Goal: Share content

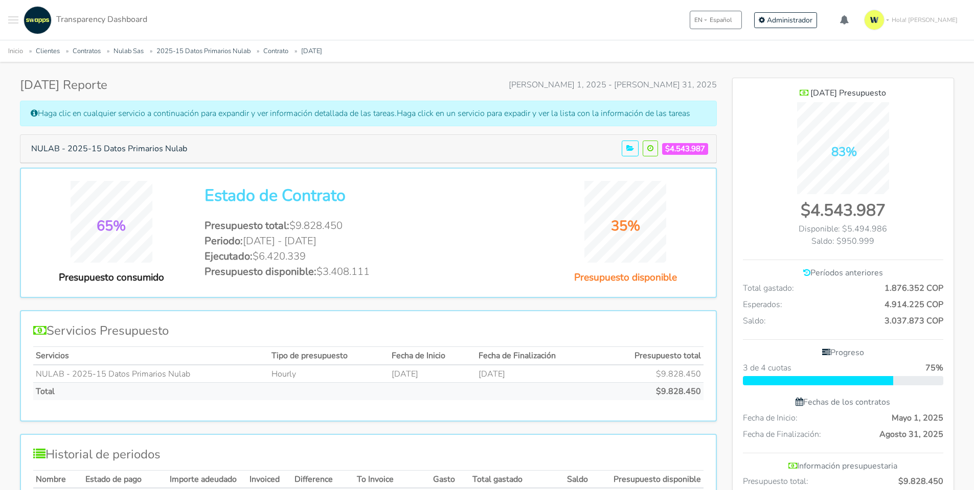
scroll to position [153, 0]
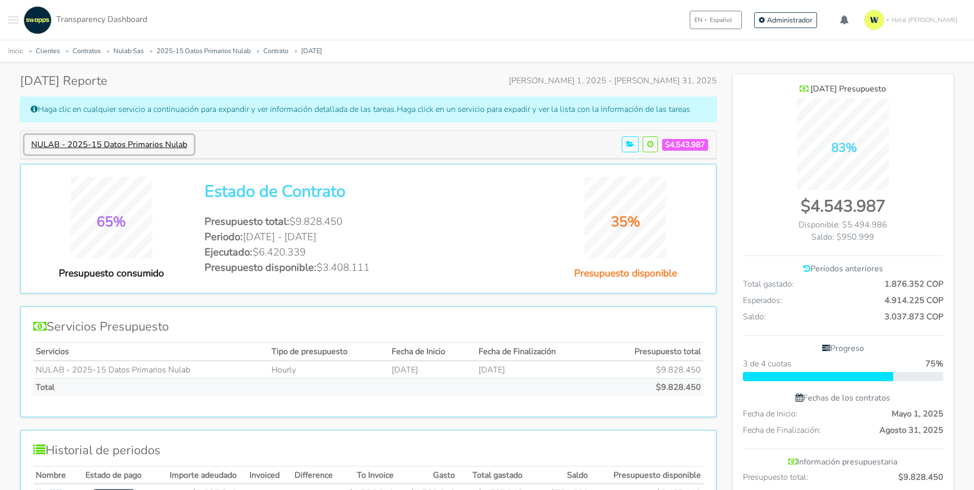
click at [130, 140] on button "NULAB - 2025-15 Datos Primarios Nulab" at bounding box center [109, 144] width 169 height 19
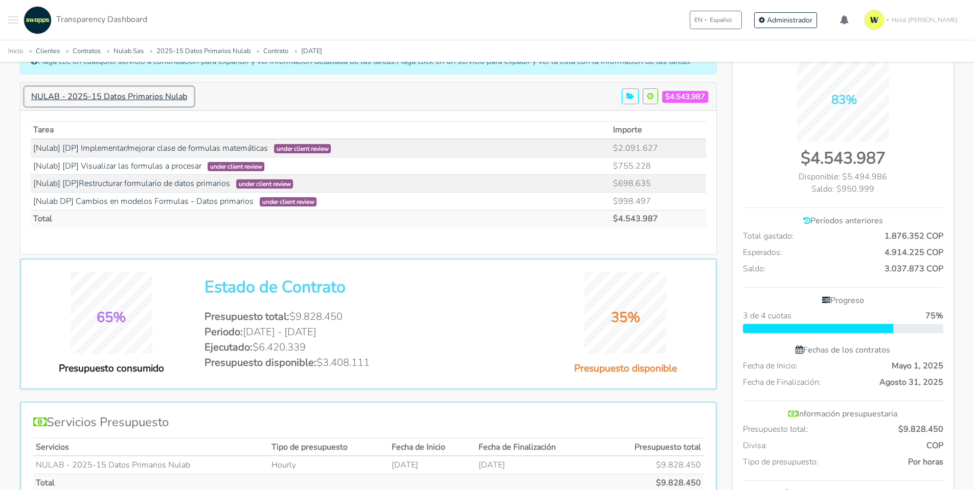
scroll to position [48, 0]
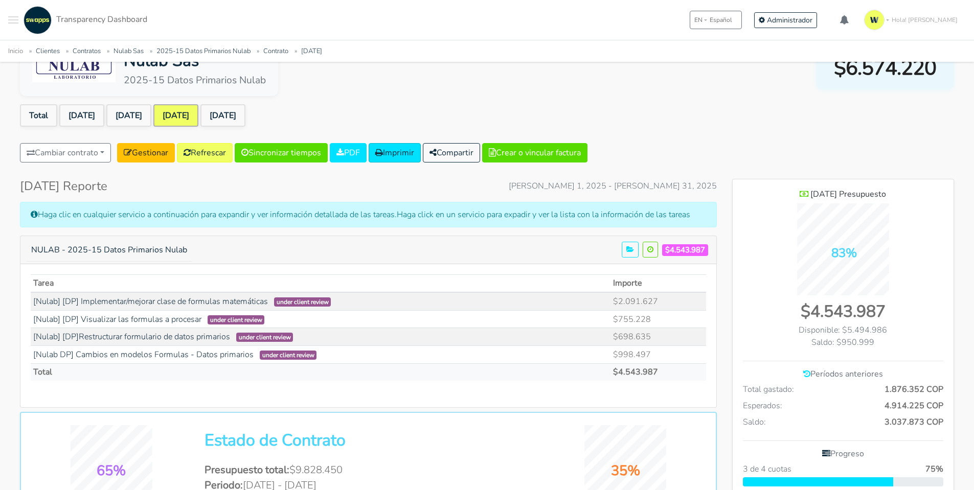
click at [141, 103] on div "Nulab Sas 2025-15 Datos Primarios Nulab $6.574.220 Total May 2025 Jun 2025 Jul …" at bounding box center [487, 494] width 959 height 909
click at [148, 123] on link "[DATE]" at bounding box center [128, 115] width 45 height 22
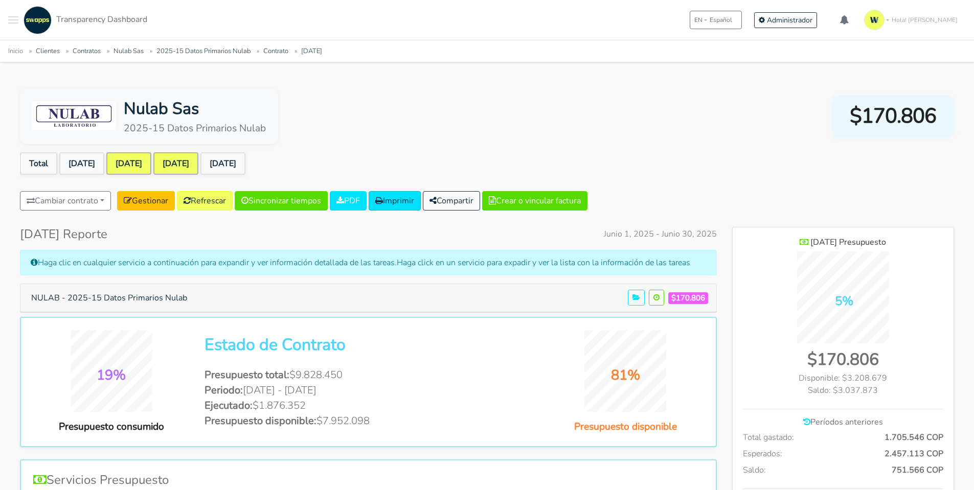
click at [176, 164] on link "[DATE]" at bounding box center [175, 163] width 45 height 22
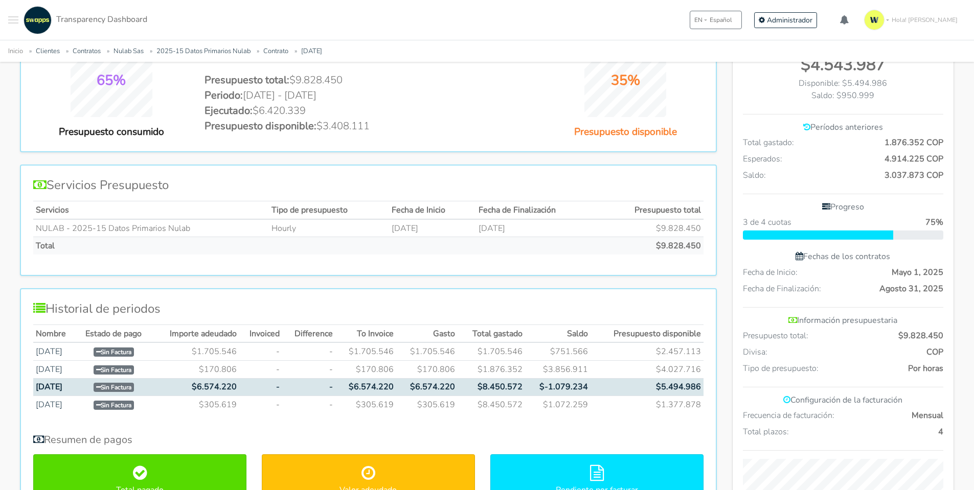
scroll to position [307, 0]
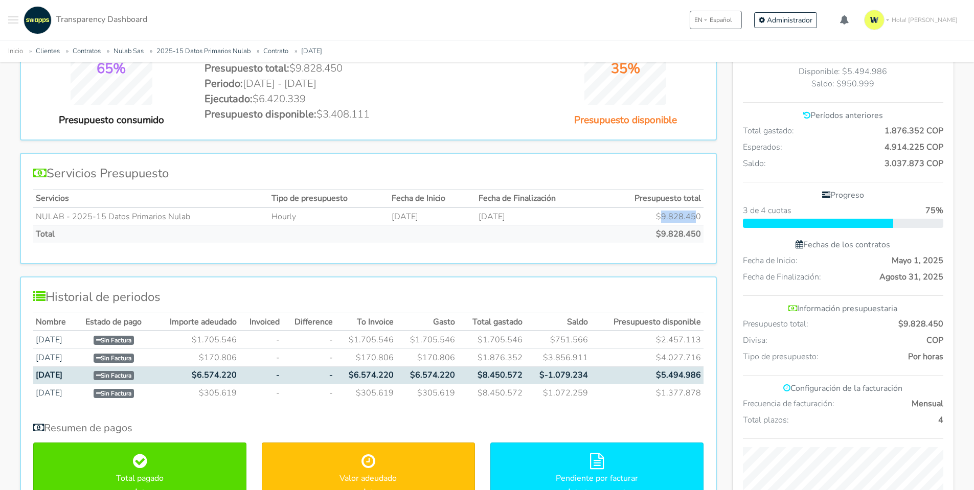
drag, startPoint x: 665, startPoint y: 212, endPoint x: 699, endPoint y: 222, distance: 35.7
click at [697, 220] on td "$9.828.450" at bounding box center [651, 217] width 106 height 18
click at [706, 259] on div "Servicios Presupuesto Servicios Tipo de presupuesto Fecha de Inicio Fecha de Fi…" at bounding box center [368, 208] width 697 height 111
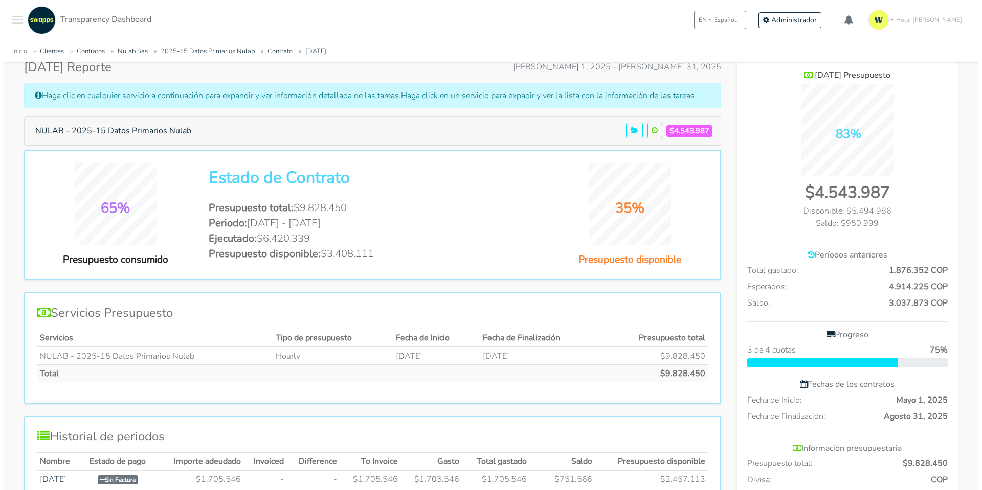
scroll to position [102, 0]
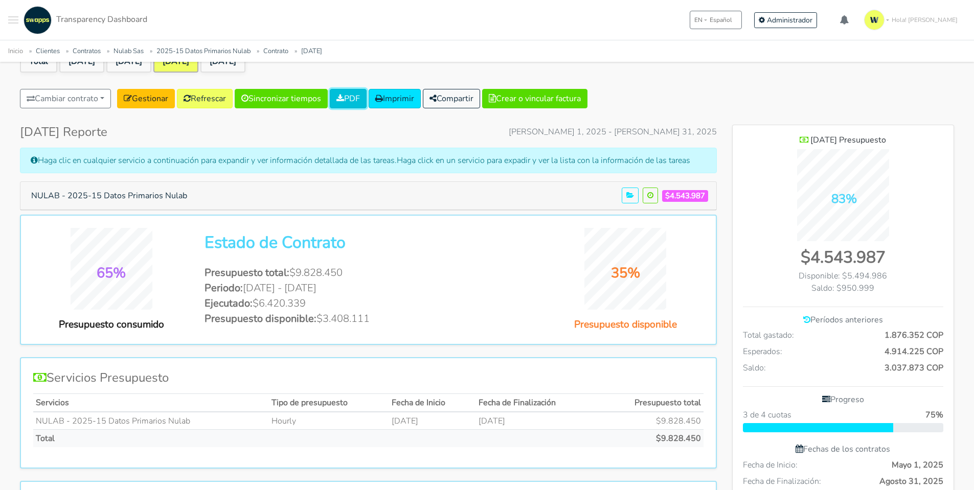
click at [359, 102] on link "PDF" at bounding box center [348, 98] width 37 height 19
click at [437, 100] on icon "button" at bounding box center [432, 98] width 7 height 8
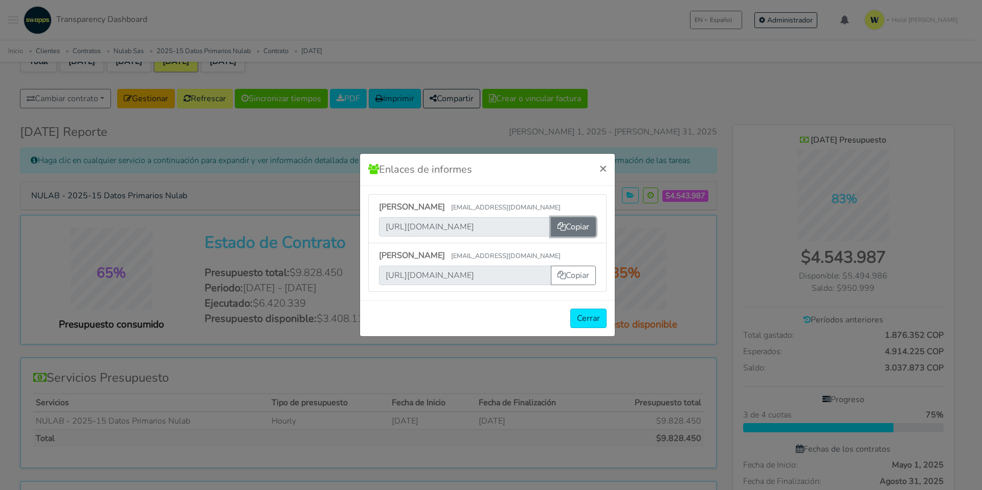
click at [577, 232] on button "Copiar" at bounding box center [573, 226] width 45 height 19
drag, startPoint x: 381, startPoint y: 229, endPoint x: 556, endPoint y: 232, distance: 174.4
click at [556, 232] on div "https://app.swapps.com/u/login/pnybvexyczxoggtwisouexvracbidjgjc31a6m4tecskttur…" at bounding box center [487, 226] width 217 height 19
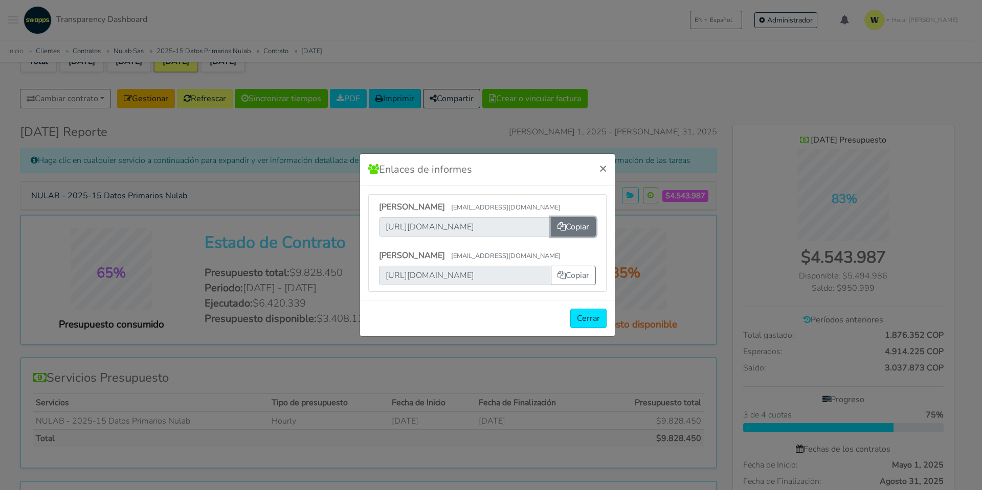
click at [573, 224] on button "Copiar" at bounding box center [573, 226] width 45 height 19
click at [566, 230] on button "Copiar" at bounding box center [573, 226] width 45 height 19
click at [582, 233] on button "Copiar" at bounding box center [573, 226] width 45 height 19
click at [581, 232] on button "Copiar" at bounding box center [573, 226] width 45 height 19
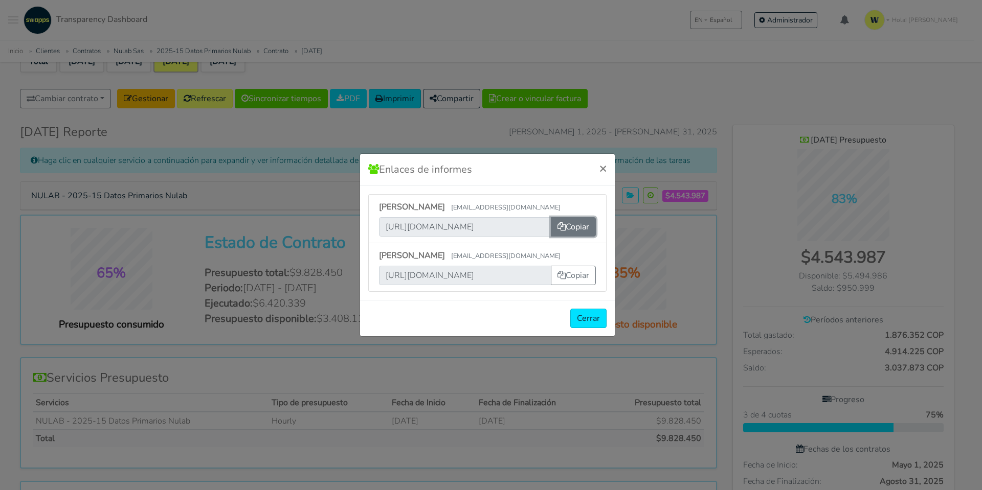
click at [581, 232] on button "Copiar" at bounding box center [573, 226] width 45 height 19
click at [580, 231] on button "Copiar" at bounding box center [573, 226] width 45 height 19
click at [445, 231] on input "https://app.swapps.com/u/login/pnybvexyczxoggtwisouexvracbidjgjc31a6m4tecskttur…" at bounding box center [465, 226] width 172 height 19
drag, startPoint x: 383, startPoint y: 227, endPoint x: 632, endPoint y: 237, distance: 248.7
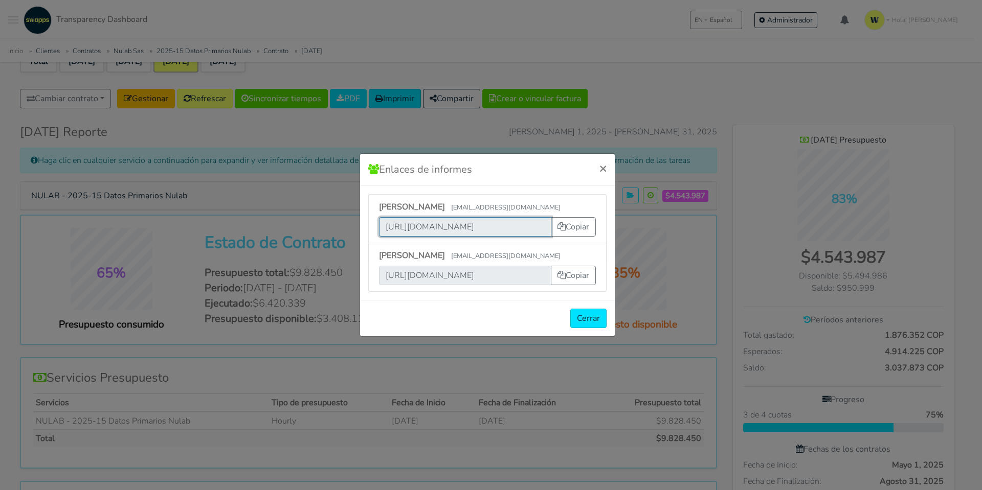
click at [632, 237] on div "Enlaces de informes × Alexandra Salamanca alexsalamanca@nulab.com.co https://ap…" at bounding box center [491, 245] width 982 height 490
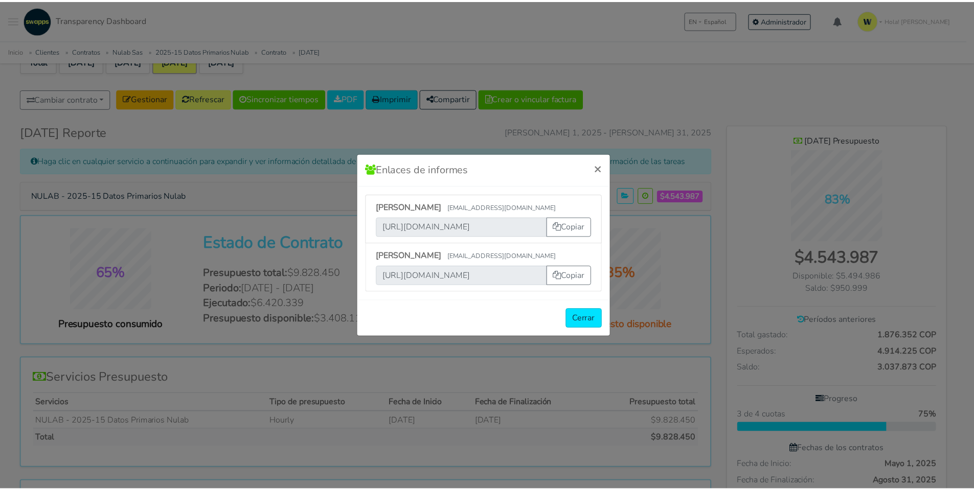
scroll to position [0, 0]
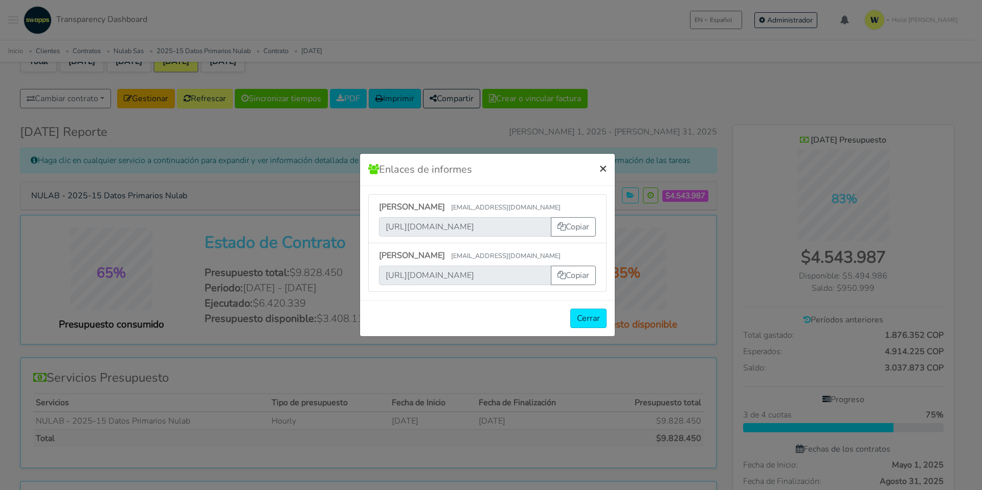
click at [607, 172] on button "×" at bounding box center [603, 168] width 24 height 29
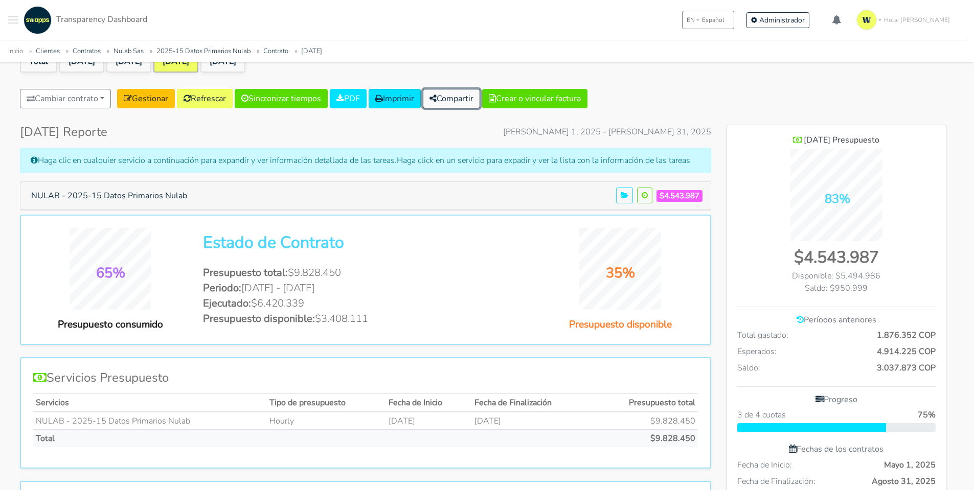
scroll to position [510512, 511037]
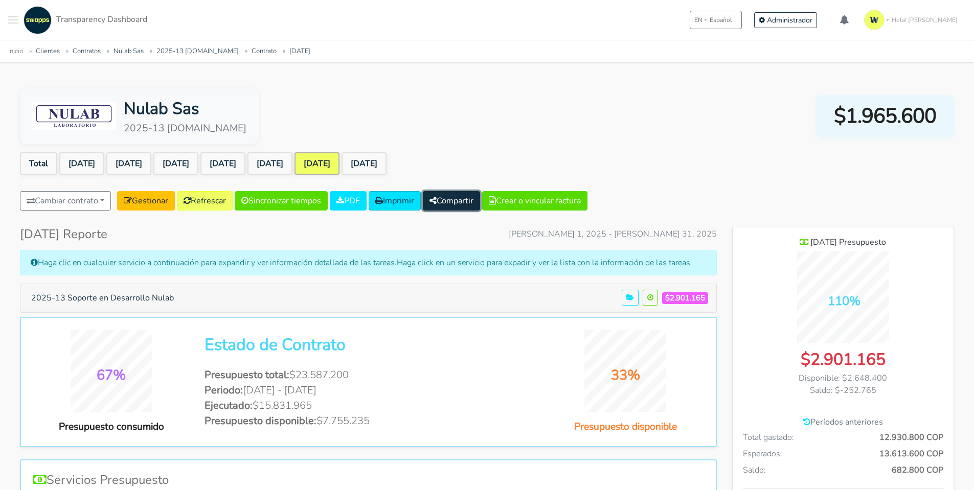
click at [480, 198] on button "Compartir" at bounding box center [451, 200] width 57 height 19
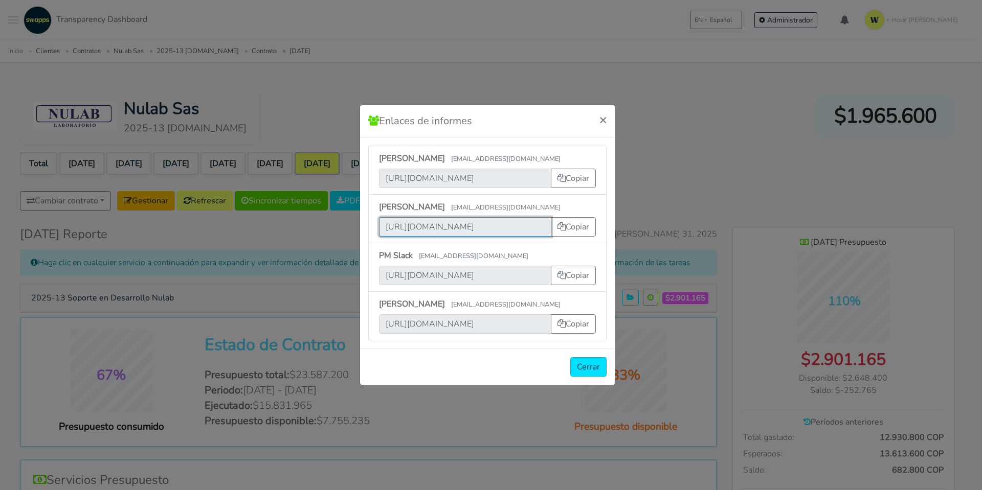
scroll to position [0, 406]
drag, startPoint x: 385, startPoint y: 223, endPoint x: 685, endPoint y: 237, distance: 299.9
click at [685, 237] on div "Enlaces de informes × Deisy Upegui dupegui@swapps.com https://app.swapps.com/u/…" at bounding box center [491, 245] width 982 height 490
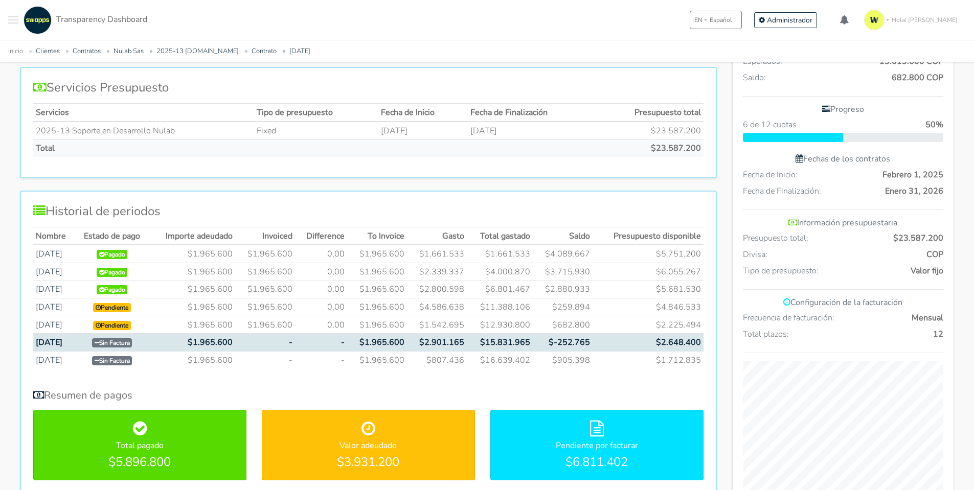
scroll to position [460, 0]
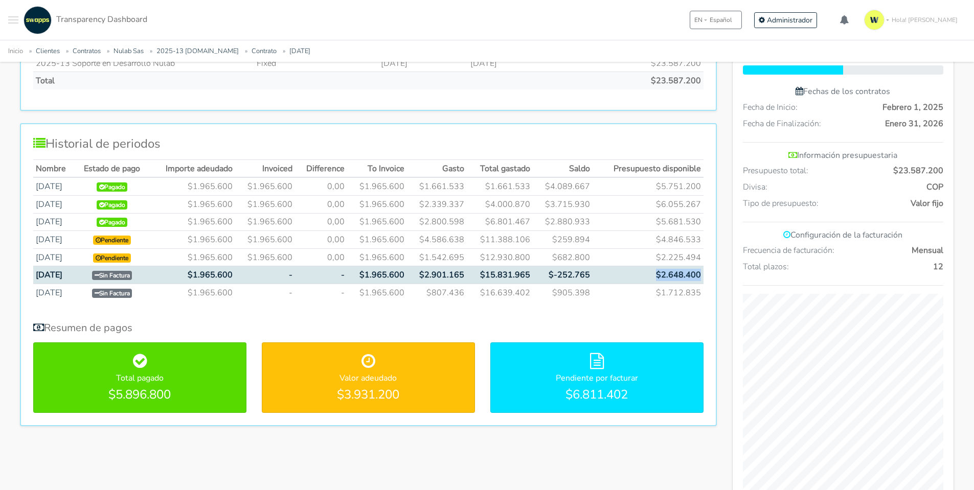
drag, startPoint x: 658, startPoint y: 272, endPoint x: 701, endPoint y: 272, distance: 43.5
click at [701, 272] on td "$2.648.400" at bounding box center [648, 275] width 111 height 18
click at [701, 273] on td "$2.648.400" at bounding box center [648, 275] width 111 height 18
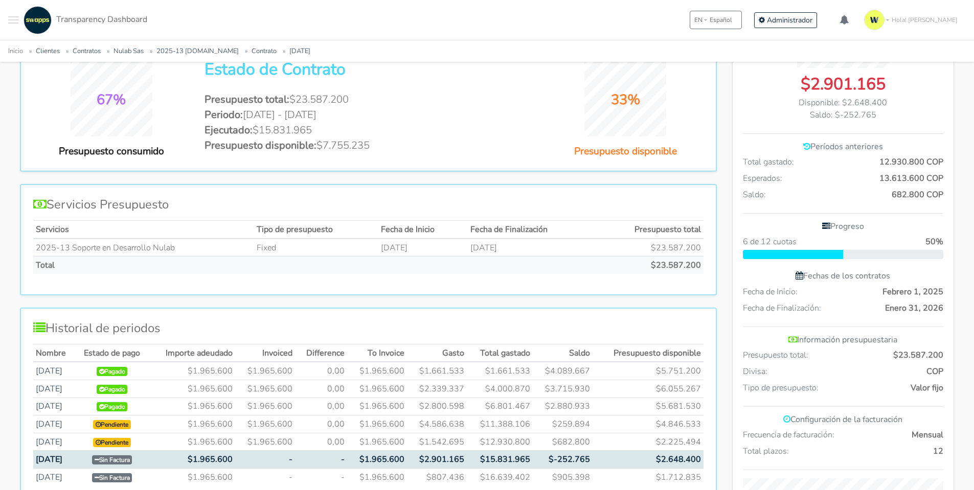
scroll to position [186, 0]
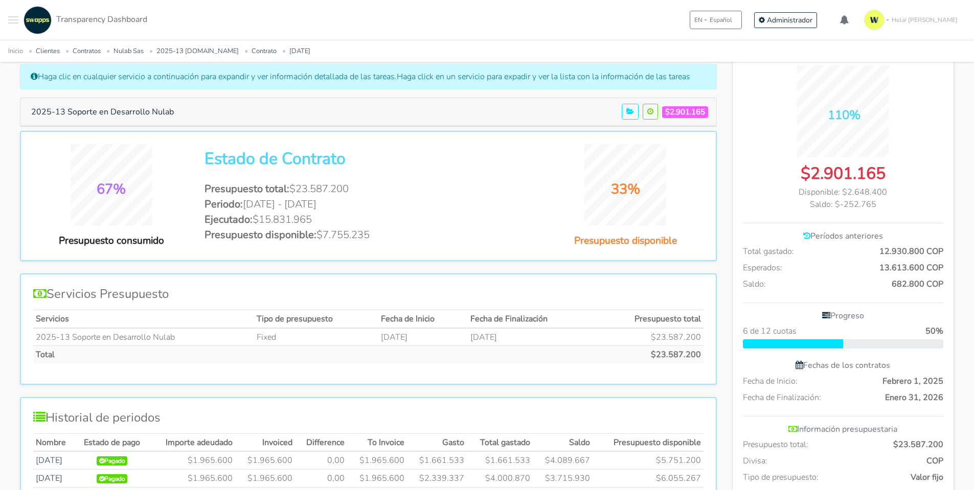
drag, startPoint x: 263, startPoint y: 219, endPoint x: 366, endPoint y: 222, distance: 102.8
click at [366, 222] on li "Ejecutado: $15.831.965" at bounding box center [368, 219] width 327 height 15
click at [351, 220] on li "Ejecutado: $15.831.965" at bounding box center [368, 219] width 327 height 15
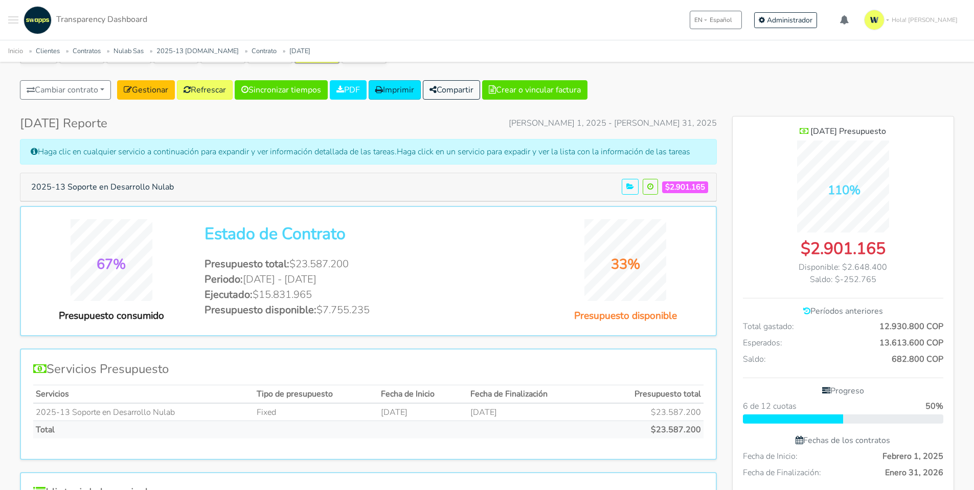
scroll to position [153, 0]
